Goal: Task Accomplishment & Management: Manage account settings

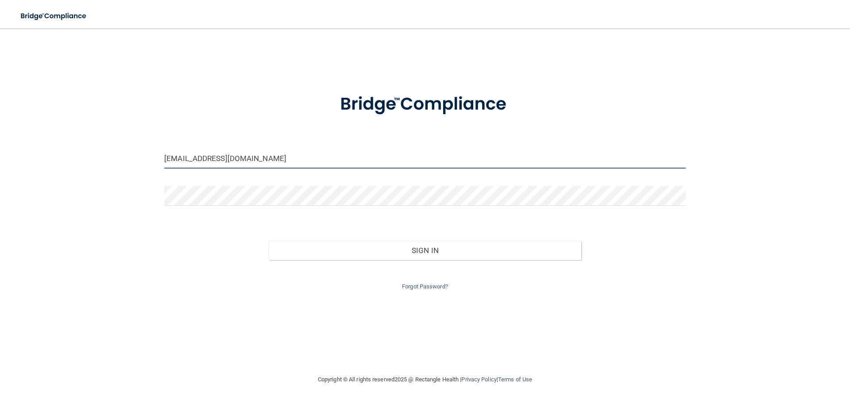
drag, startPoint x: 359, startPoint y: 164, endPoint x: 344, endPoint y: 164, distance: 14.6
click at [359, 164] on input "[EMAIL_ADDRESS][DOMAIN_NAME]" at bounding box center [425, 159] width 522 height 20
drag, startPoint x: 202, startPoint y: 161, endPoint x: 146, endPoint y: 162, distance: 55.4
click at [146, 162] on div "[EMAIL_ADDRESS][DOMAIN_NAME] Invalid email/password. You don't have permission …" at bounding box center [425, 201] width 815 height 329
type input "[EMAIL_ADDRESS][DOMAIN_NAME]"
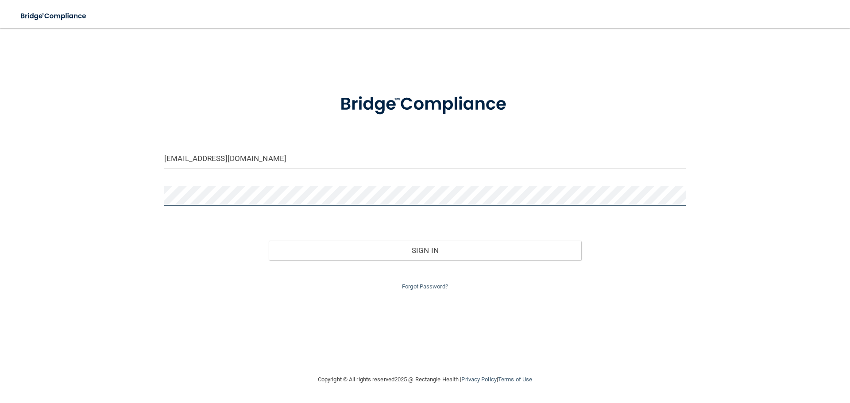
click at [115, 199] on div "[EMAIL_ADDRESS][DOMAIN_NAME] Invalid email/password. You don't have permission …" at bounding box center [425, 201] width 815 height 329
click at [269, 241] on button "Sign In" at bounding box center [425, 250] width 313 height 19
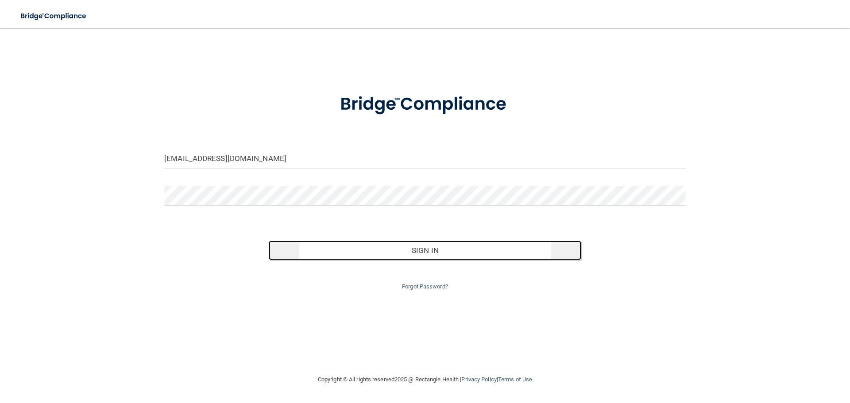
click at [428, 252] on button "Sign In" at bounding box center [425, 250] width 313 height 19
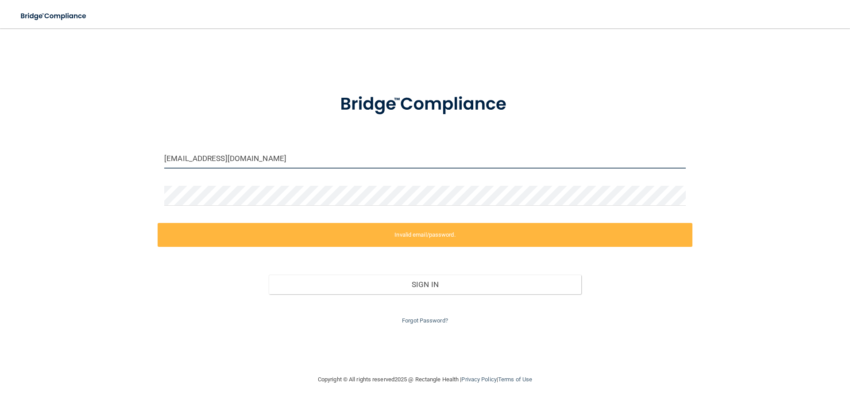
drag, startPoint x: 292, startPoint y: 155, endPoint x: 37, endPoint y: 163, distance: 255.7
click at [37, 163] on div "[EMAIL_ADDRESS][DOMAIN_NAME] Invalid email/password. You don't have permission …" at bounding box center [425, 201] width 815 height 329
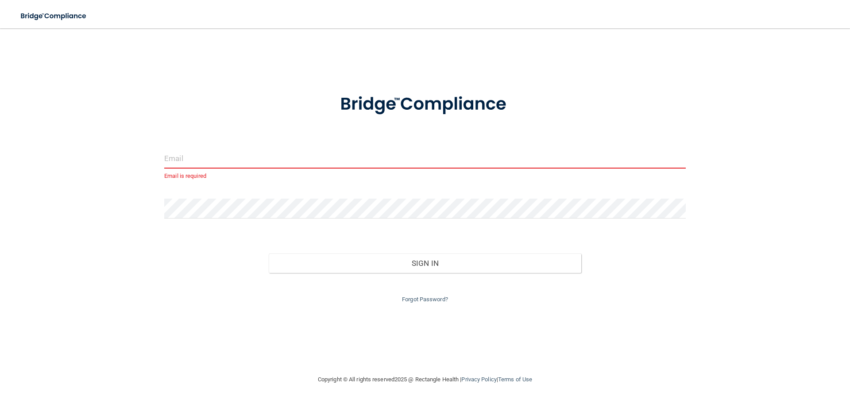
type input "[EMAIL_ADDRESS][DOMAIN_NAME]"
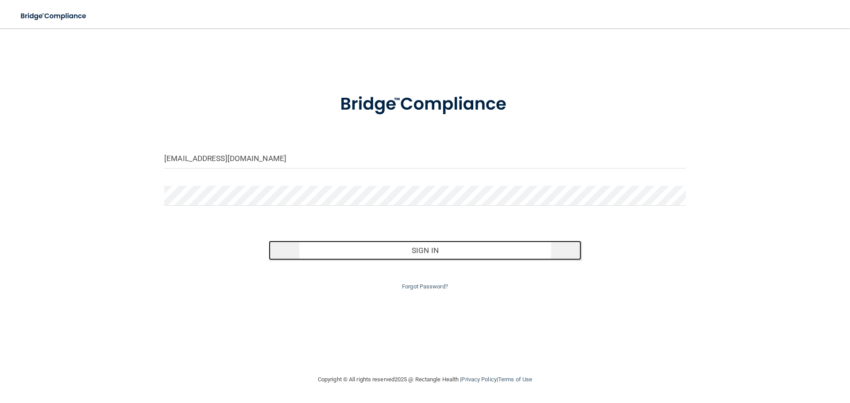
click at [331, 254] on button "Sign In" at bounding box center [425, 250] width 313 height 19
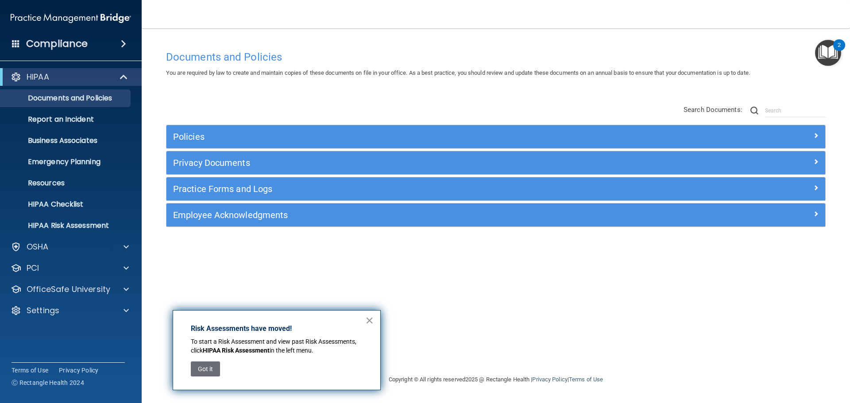
click at [368, 321] on button "×" at bounding box center [369, 321] width 8 height 14
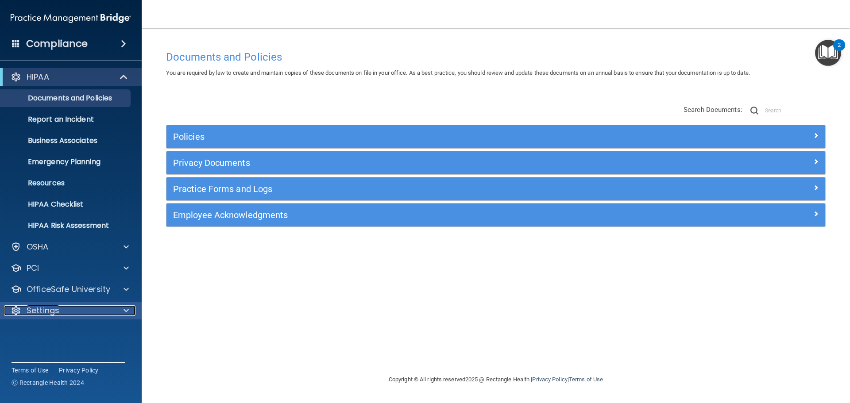
click at [70, 311] on div "Settings" at bounding box center [59, 311] width 110 height 11
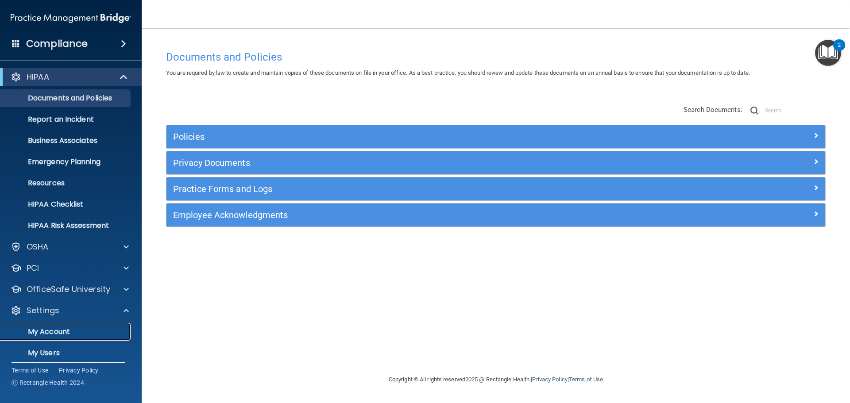
click at [44, 334] on p "My Account" at bounding box center [66, 332] width 121 height 9
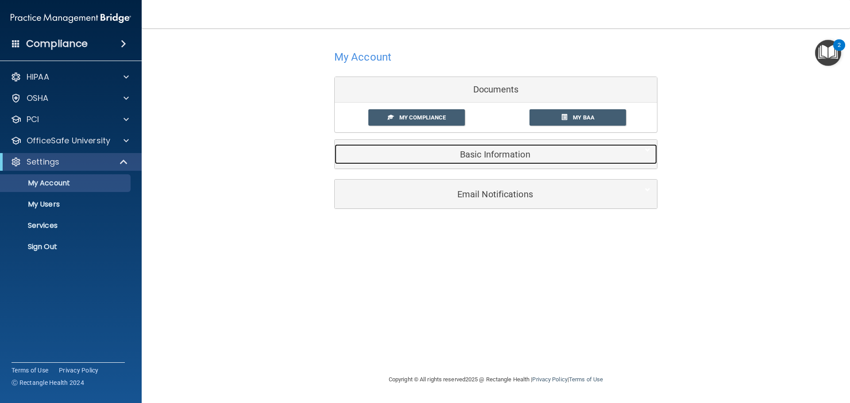
click at [500, 154] on h5 "Basic Information" at bounding box center [482, 155] width 282 height 10
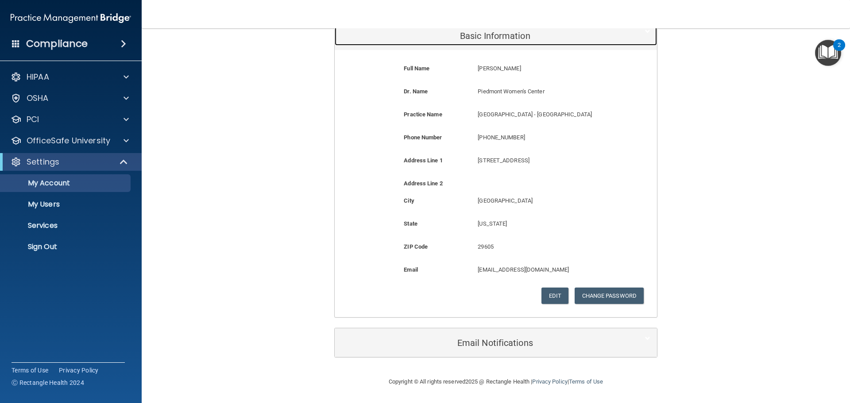
scroll to position [74, 0]
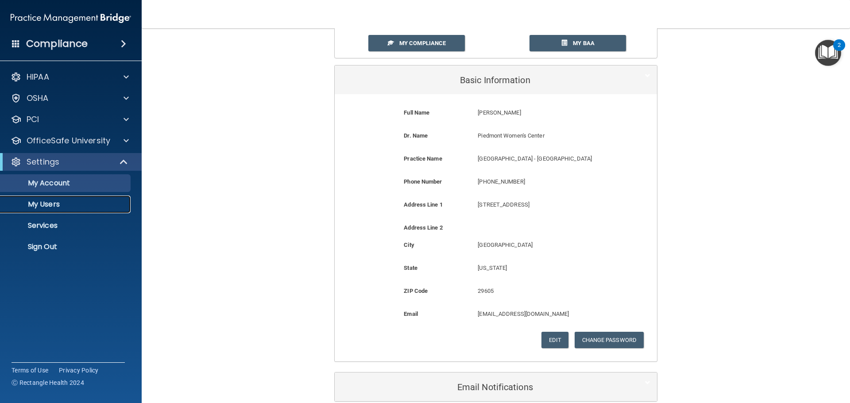
click at [75, 201] on p "My Users" at bounding box center [66, 204] width 121 height 9
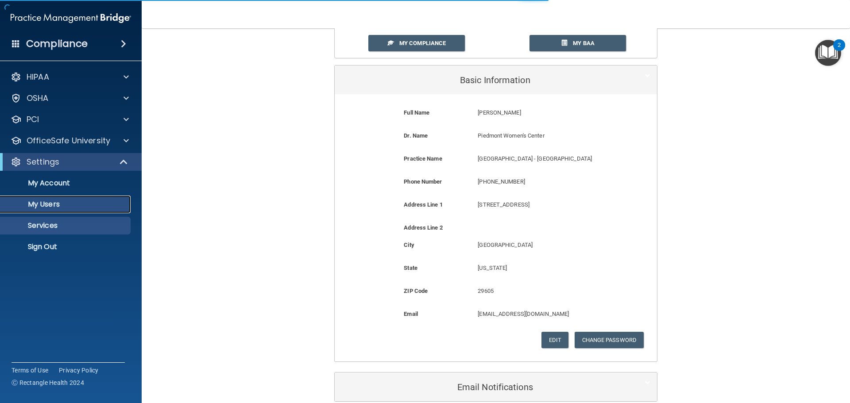
select select "20"
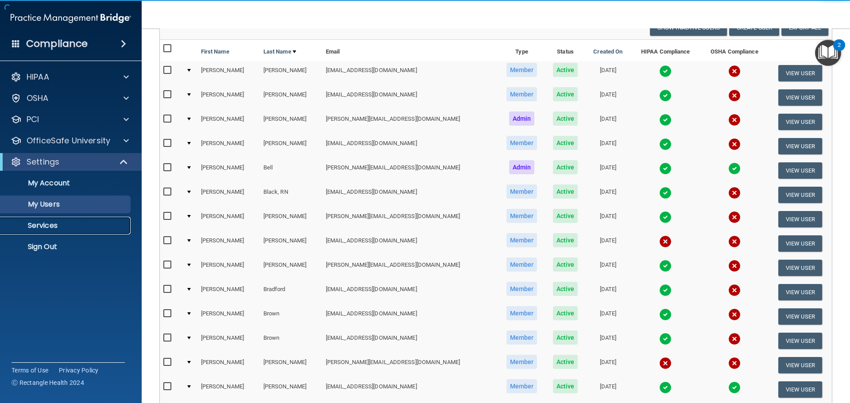
click at [71, 226] on p "Services" at bounding box center [66, 225] width 121 height 9
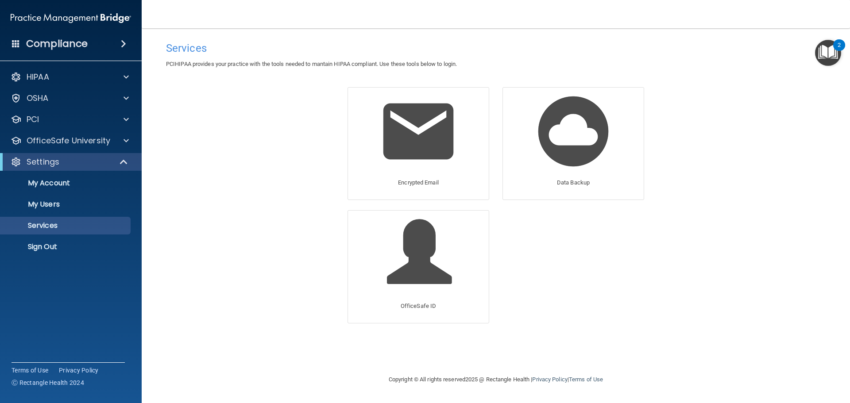
click at [124, 43] on span at bounding box center [123, 44] width 5 height 11
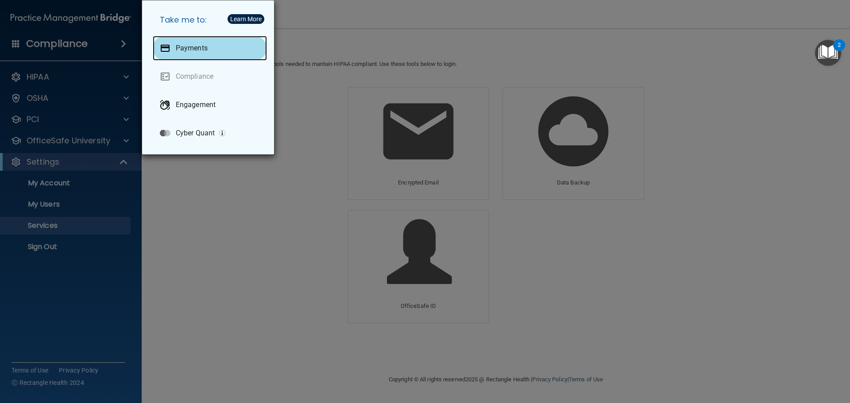
click at [210, 50] on div "Payments" at bounding box center [210, 48] width 114 height 25
